Goal: Browse casually: Explore the website without a specific task or goal

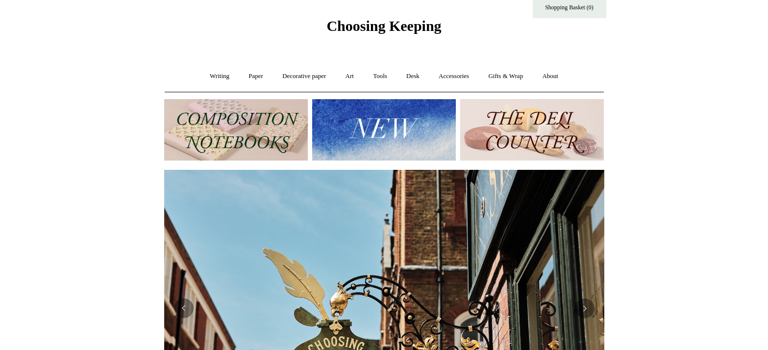
scroll to position [13, 0]
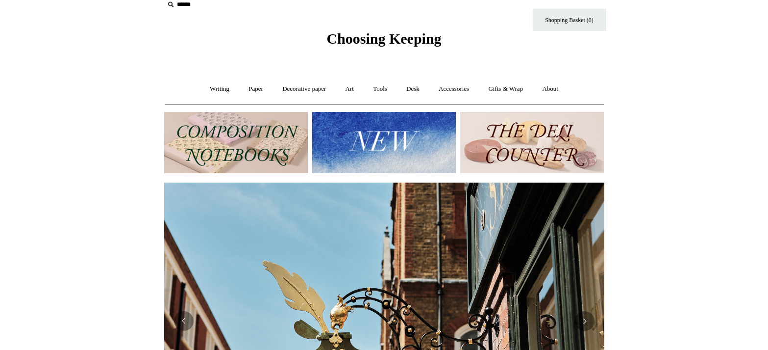
click at [375, 149] on img at bounding box center [384, 142] width 144 height 61
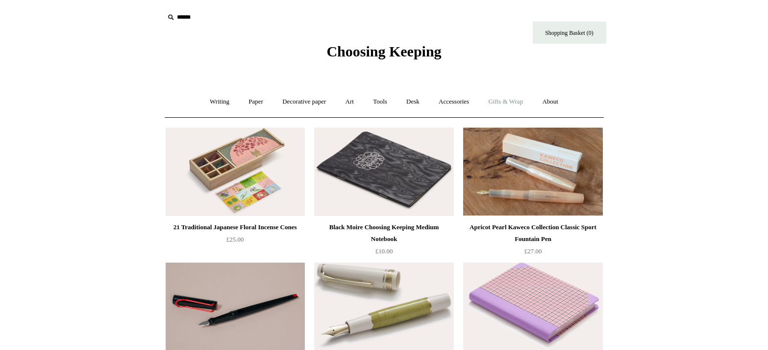
click at [503, 103] on link "Gifts & Wrap +" at bounding box center [506, 102] width 52 height 26
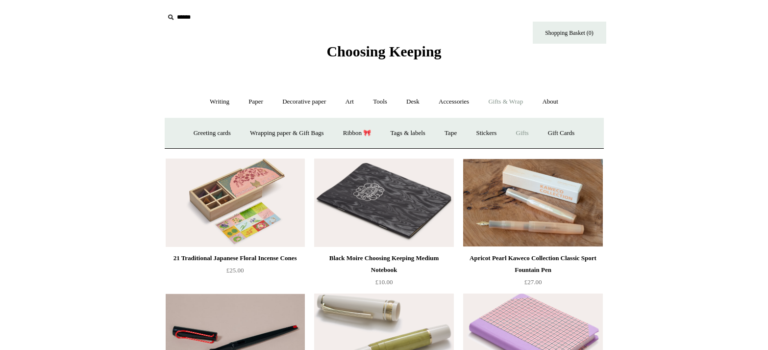
click at [537, 133] on link "Gifts +" at bounding box center [523, 133] width 30 height 26
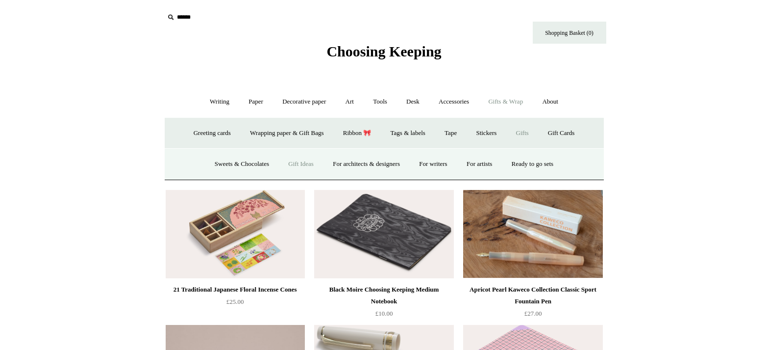
click at [295, 162] on link "Gift Ideas" at bounding box center [301, 164] width 43 height 26
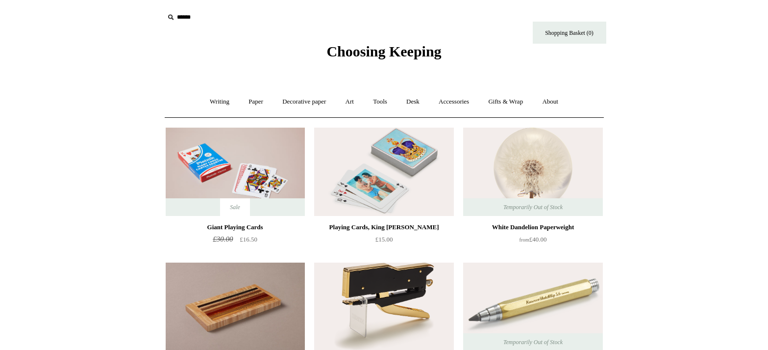
click at [533, 169] on img at bounding box center [532, 172] width 139 height 88
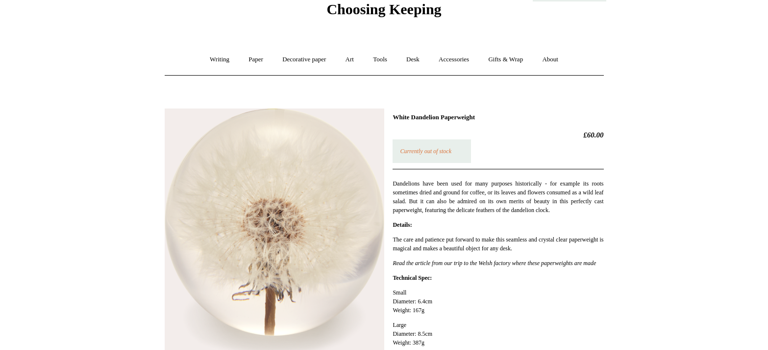
scroll to position [42, 0]
click at [413, 61] on link "Desk +" at bounding box center [413, 60] width 31 height 26
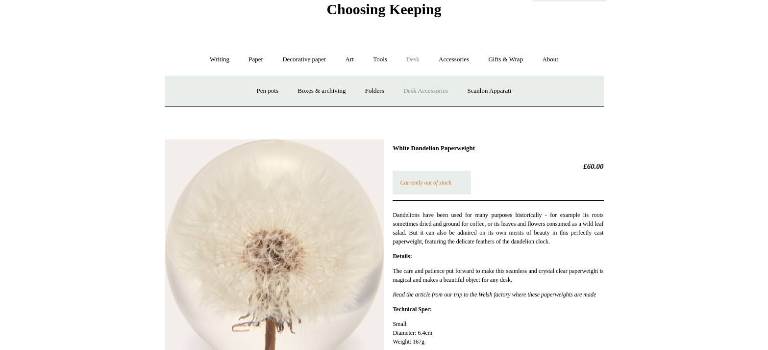
click at [417, 87] on link "Desk Accessories" at bounding box center [426, 91] width 62 height 26
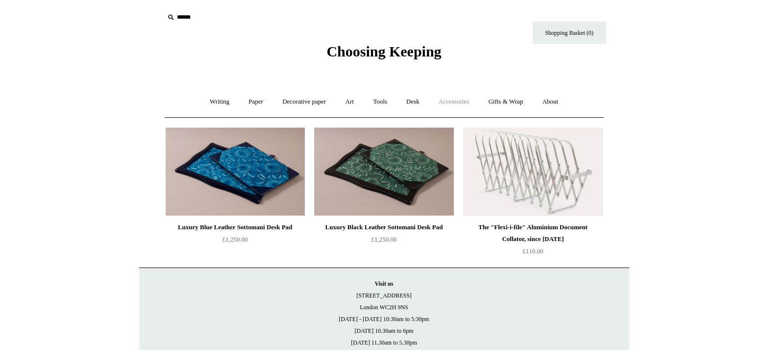
click at [450, 102] on link "Accessories +" at bounding box center [454, 102] width 48 height 26
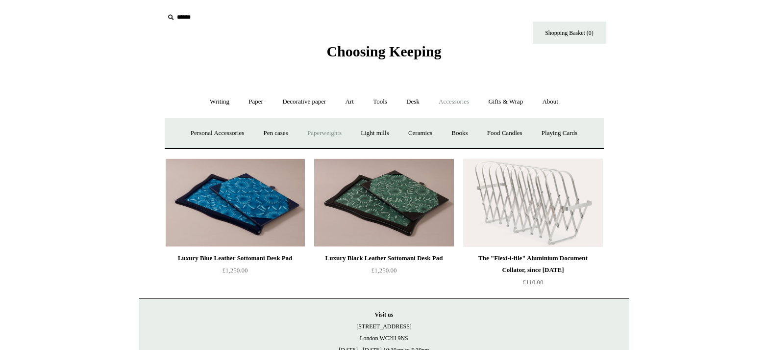
click at [330, 130] on link "Paperweights +" at bounding box center [325, 133] width 52 height 26
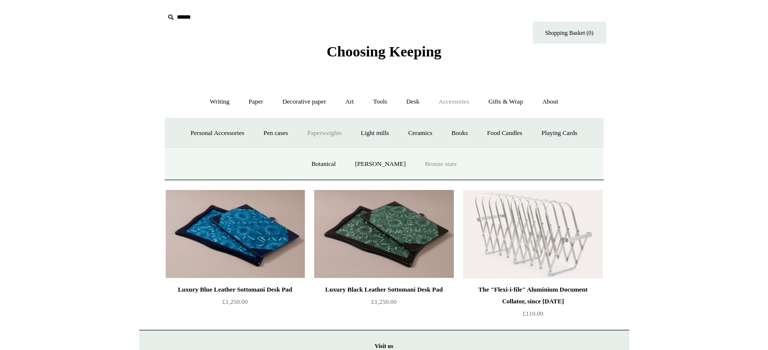
click at [447, 162] on link "Bronze stars" at bounding box center [441, 164] width 50 height 26
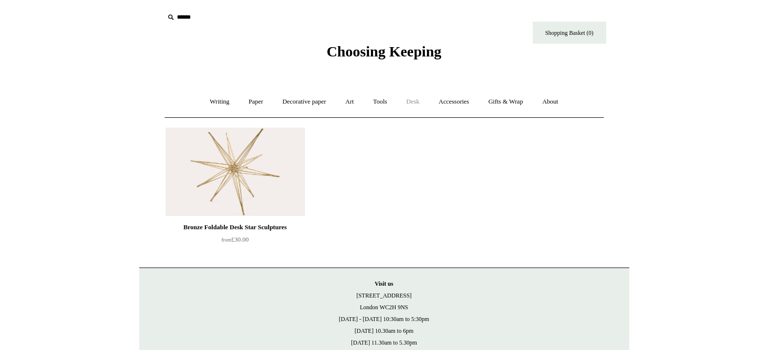
click at [417, 100] on link "Desk +" at bounding box center [413, 102] width 31 height 26
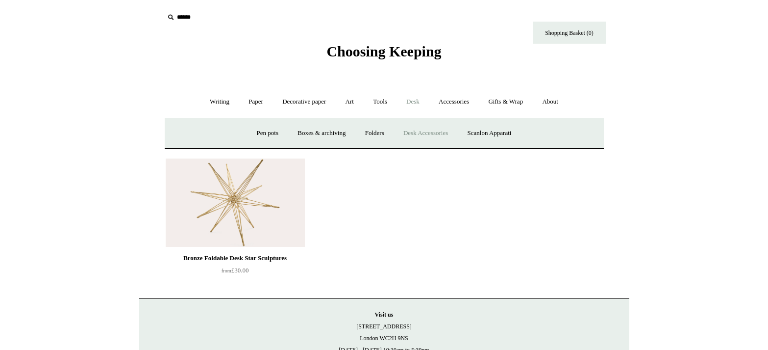
click at [425, 135] on link "Desk Accessories" at bounding box center [426, 133] width 62 height 26
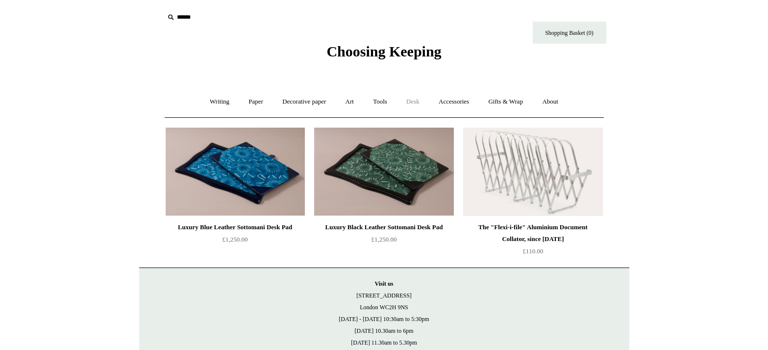
click at [412, 101] on link "Desk +" at bounding box center [413, 102] width 31 height 26
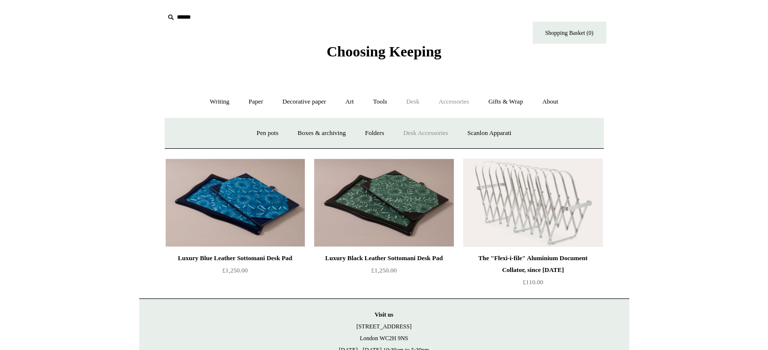
click at [454, 101] on link "Accessories +" at bounding box center [454, 102] width 48 height 26
click at [420, 129] on link "Ceramics +" at bounding box center [421, 133] width 42 height 26
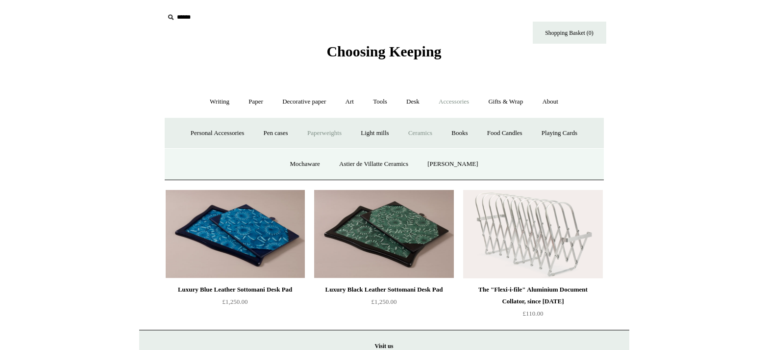
click at [315, 129] on link "Paperweights +" at bounding box center [325, 133] width 52 height 26
click at [327, 134] on link "Paperweights -" at bounding box center [325, 133] width 52 height 26
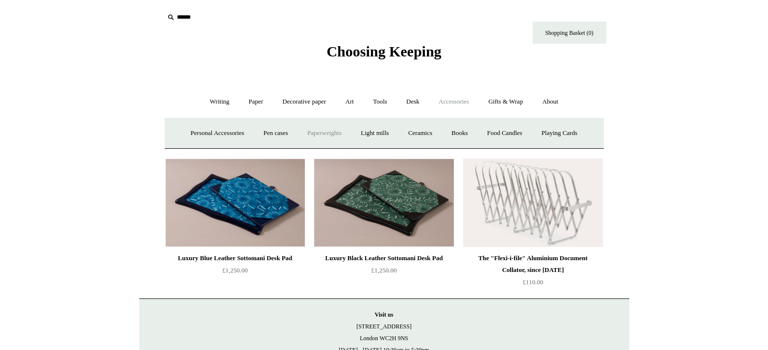
click at [326, 132] on link "Paperweights +" at bounding box center [325, 133] width 52 height 26
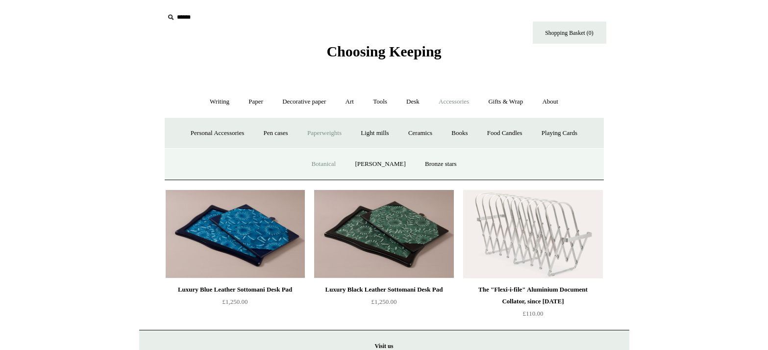
click at [328, 163] on link "Botanical" at bounding box center [324, 164] width 42 height 26
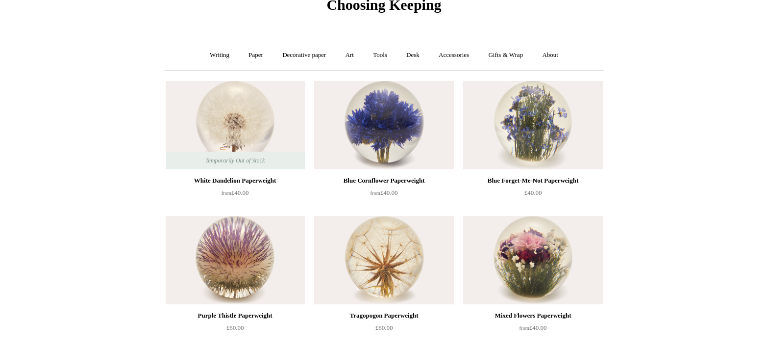
scroll to position [50, 0]
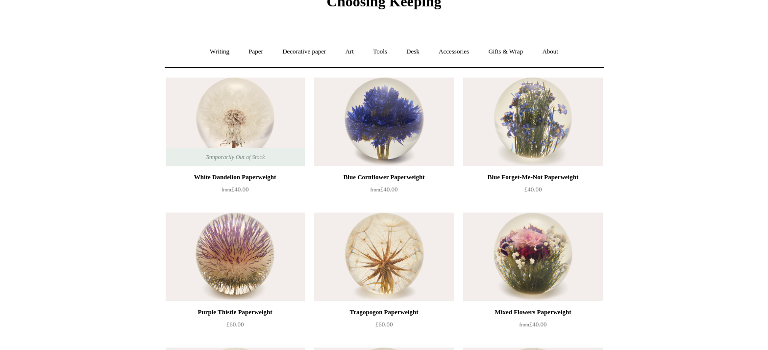
click at [538, 119] on img at bounding box center [532, 121] width 139 height 88
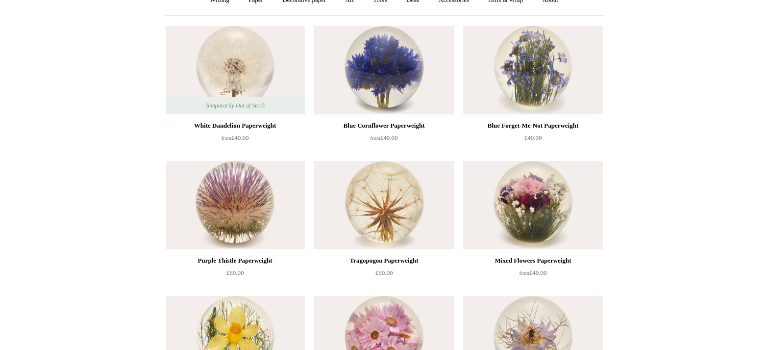
scroll to position [104, 0]
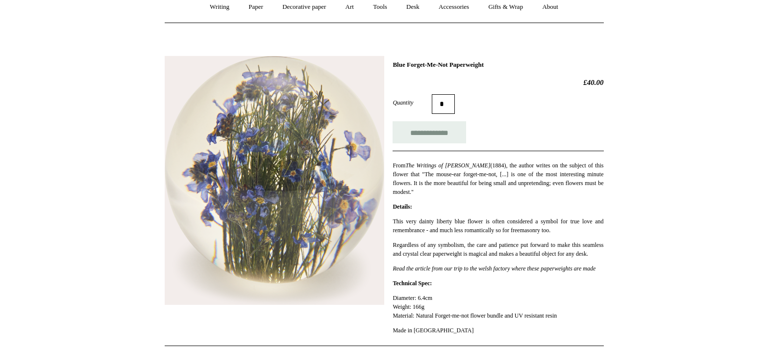
scroll to position [93, 0]
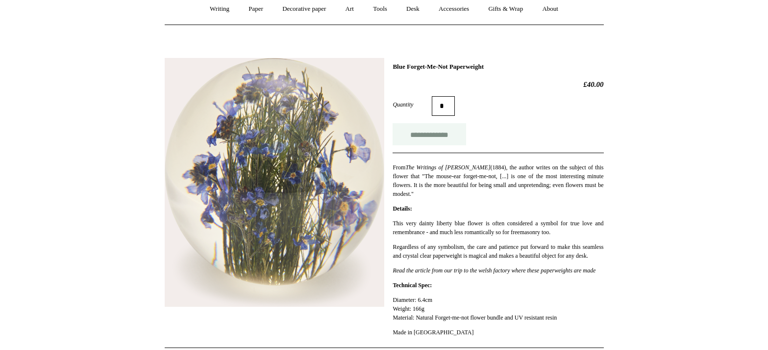
click at [445, 133] on input "**********" at bounding box center [430, 134] width 74 height 22
type input "**********"
